Goal: Navigation & Orientation: Find specific page/section

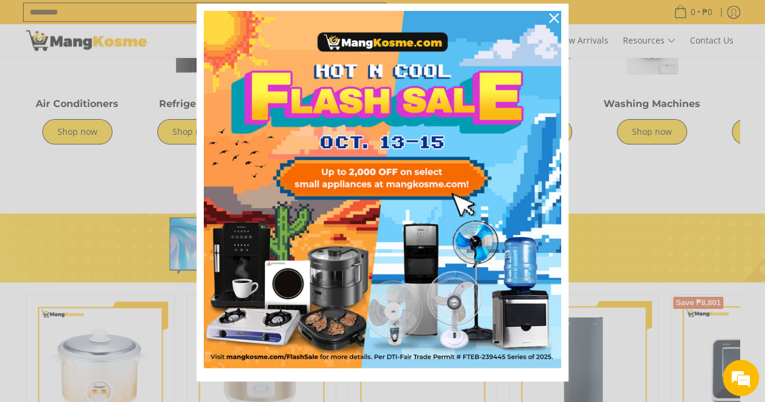
scroll to position [53, 0]
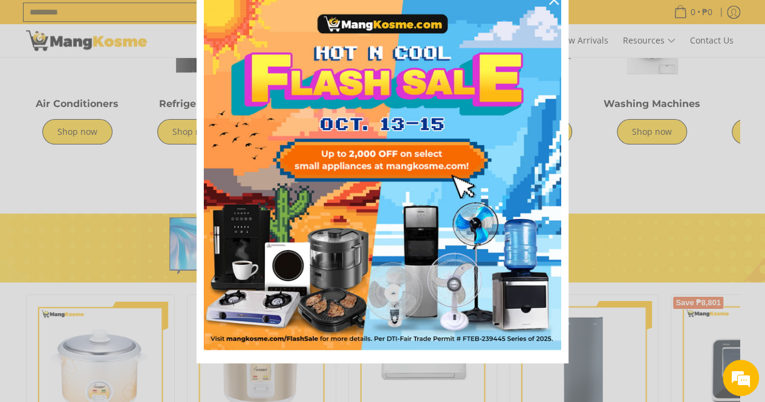
click at [635, 217] on div "Marketing offer form" at bounding box center [382, 201] width 765 height 402
click at [554, 7] on div "Close" at bounding box center [553, -1] width 19 height 19
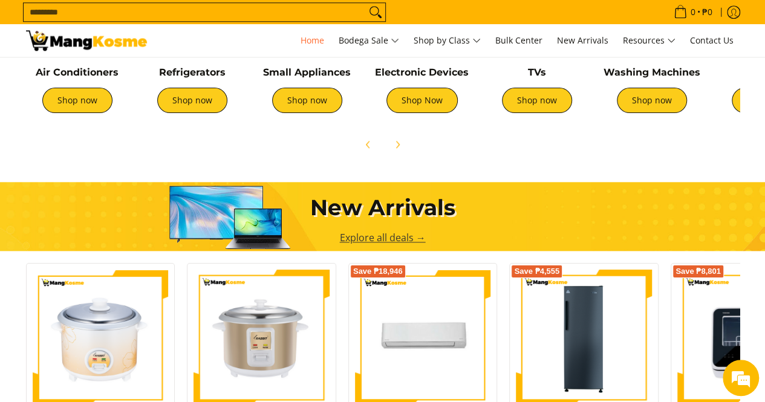
scroll to position [786, 0]
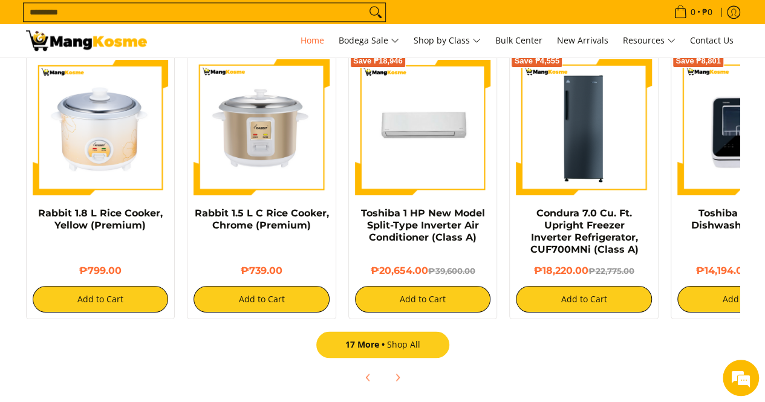
click at [397, 344] on link "17 More Shop All" at bounding box center [382, 344] width 133 height 27
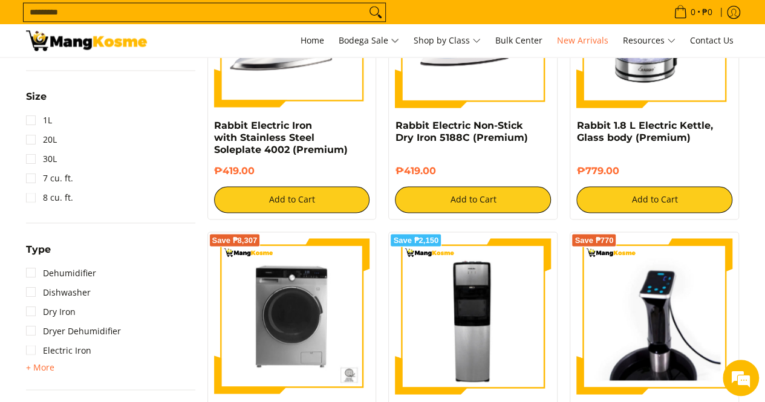
scroll to position [605, 0]
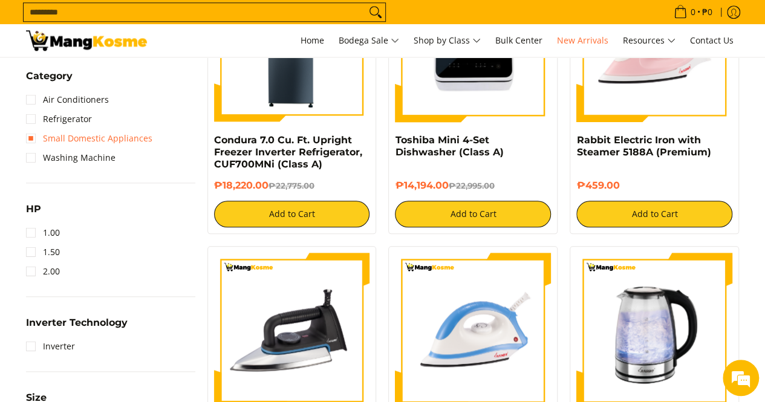
click at [143, 134] on link "Small Domestic Appliances" at bounding box center [89, 138] width 126 height 19
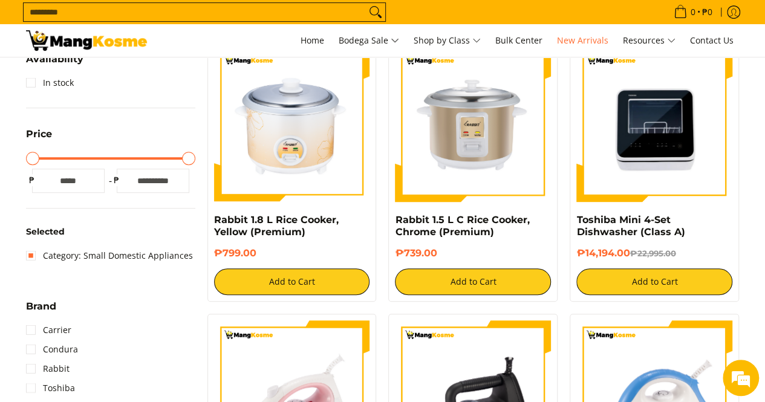
scroll to position [170, 0]
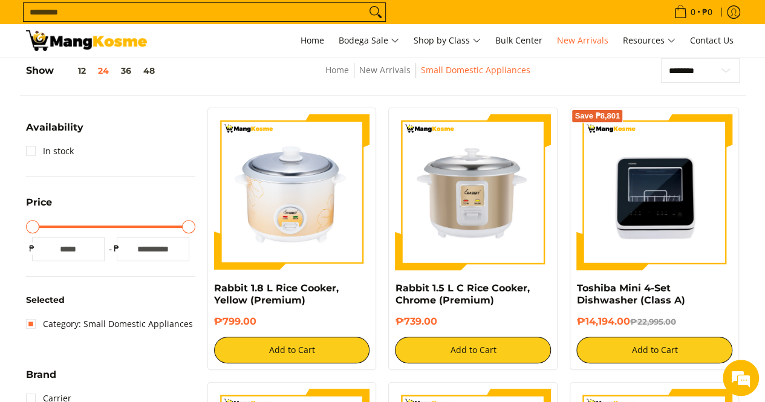
click at [112, 42] on img at bounding box center [86, 40] width 121 height 21
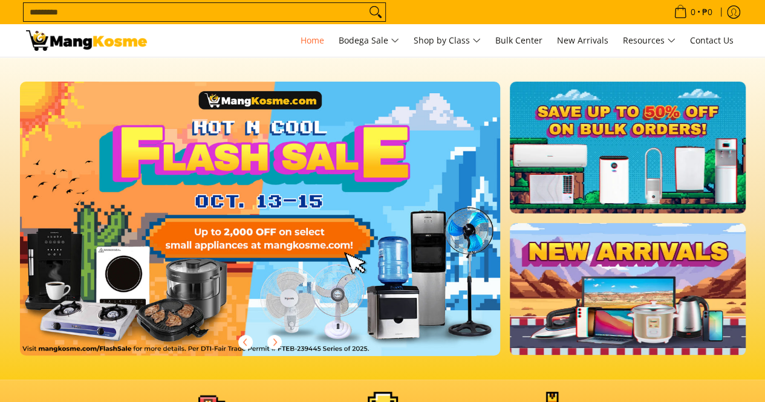
click at [403, 245] on link at bounding box center [280, 228] width 520 height 293
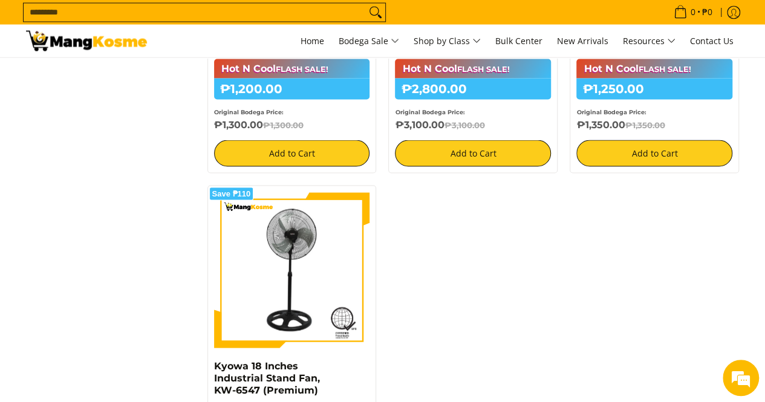
scroll to position [1270, 0]
